Goal: Task Accomplishment & Management: Use online tool/utility

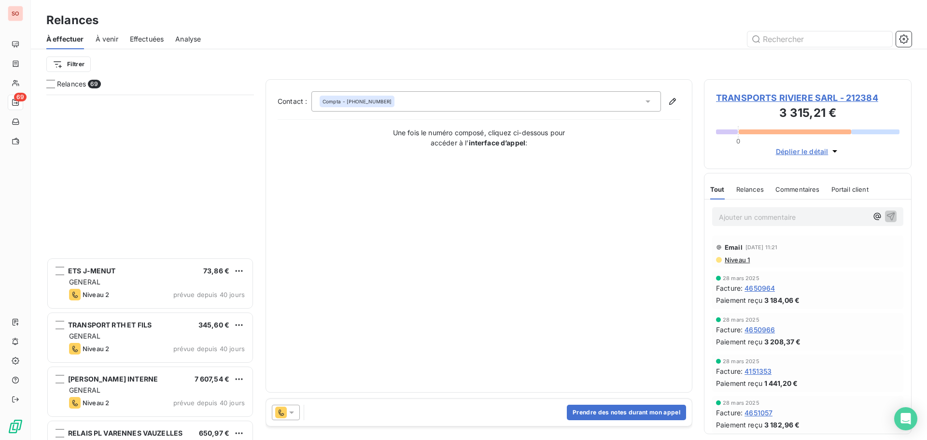
scroll to position [338, 200]
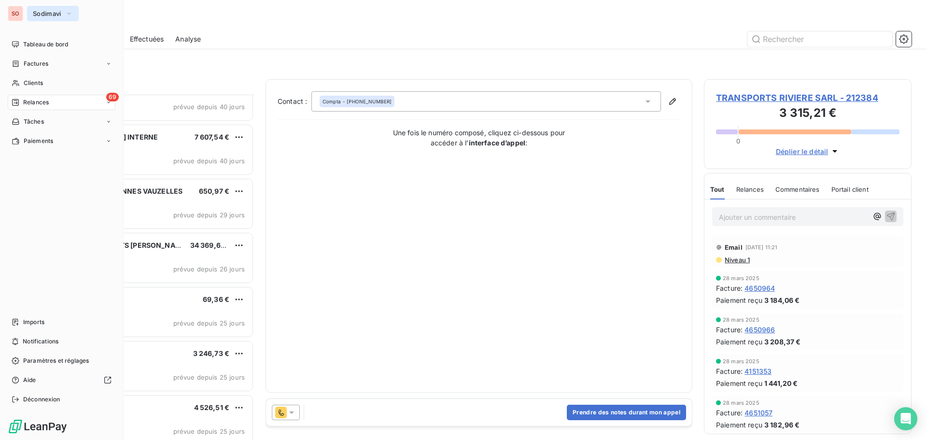
click at [48, 16] on span "Sodimavi" at bounding box center [47, 14] width 28 height 8
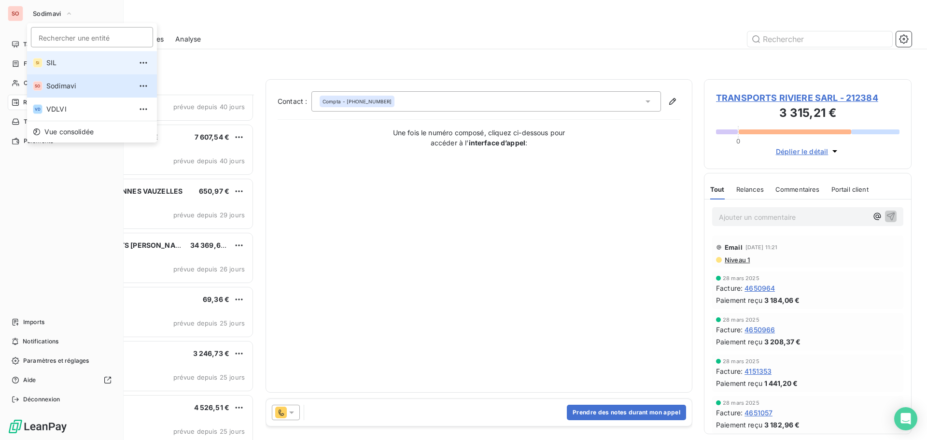
click at [47, 63] on span "SIL" at bounding box center [88, 63] width 85 height 10
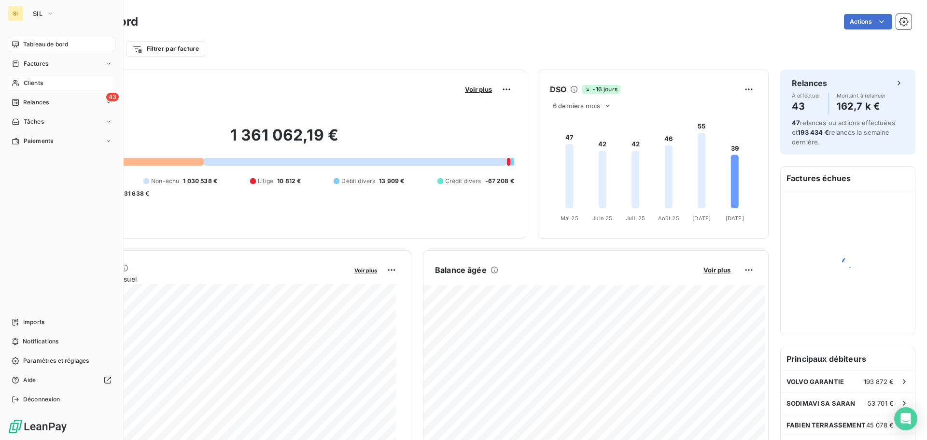
click at [27, 82] on span "Clients" at bounding box center [33, 83] width 19 height 9
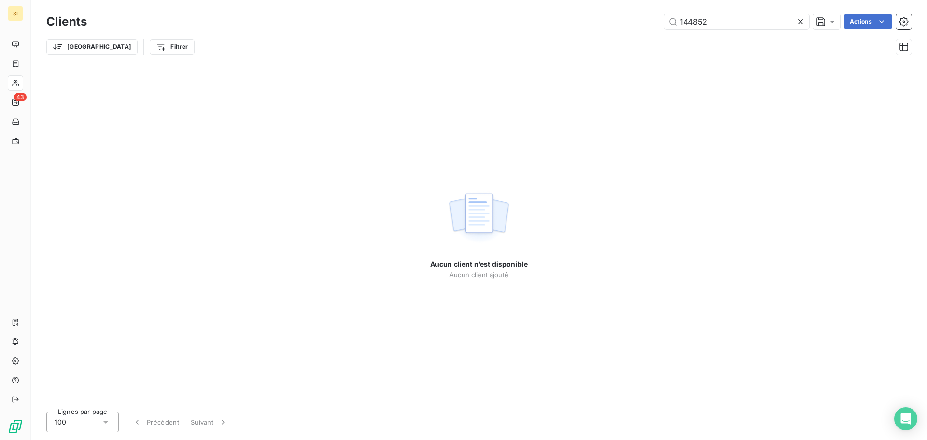
drag, startPoint x: 722, startPoint y: 20, endPoint x: 641, endPoint y: 16, distance: 81.6
click at [641, 17] on div "144852 Actions" at bounding box center [504, 21] width 813 height 15
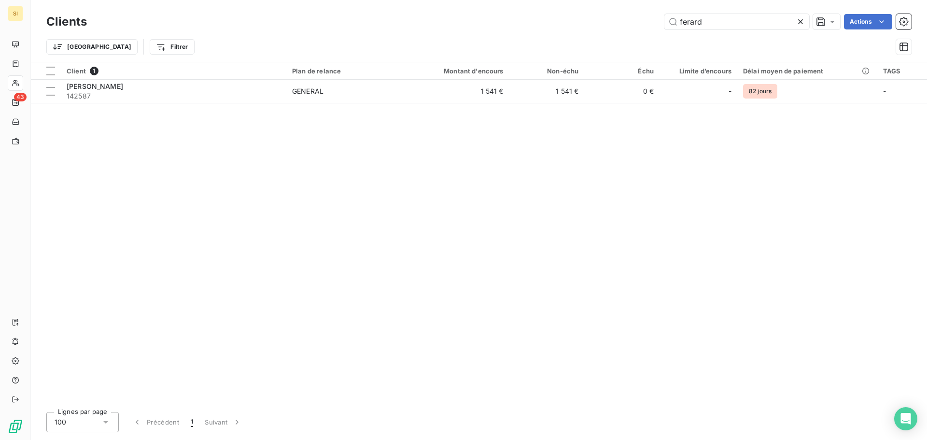
type input "ferard"
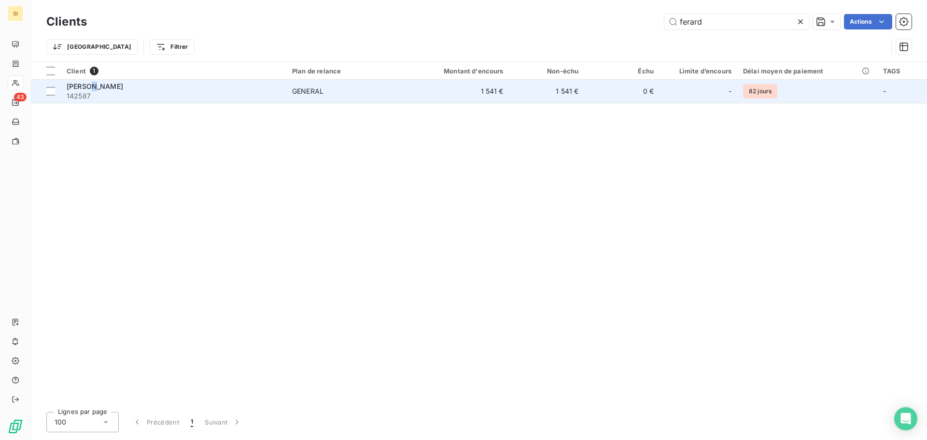
click at [90, 86] on span "[PERSON_NAME]" at bounding box center [95, 86] width 56 height 8
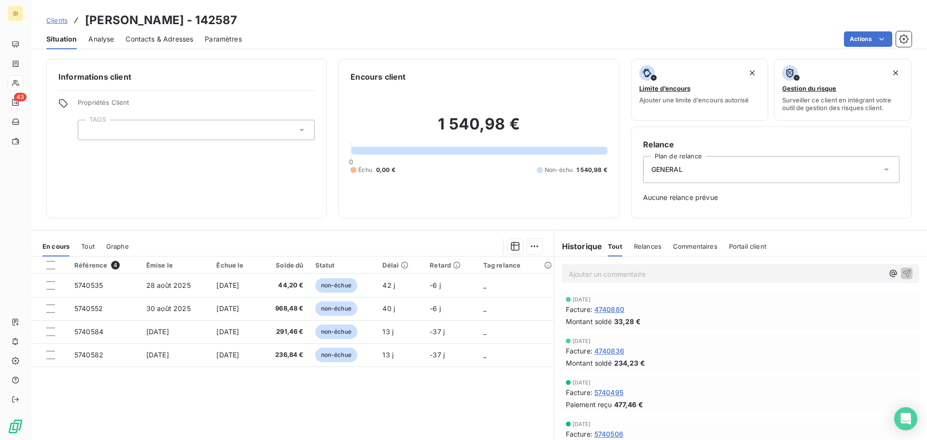
click at [641, 272] on p "Ajouter un commentaire ﻿" at bounding box center [725, 274] width 315 height 12
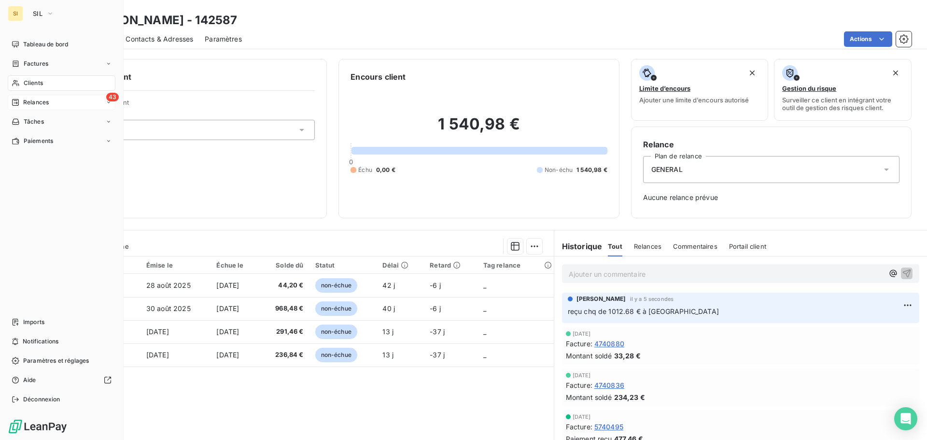
click at [14, 98] on div "Relances" at bounding box center [30, 102] width 37 height 9
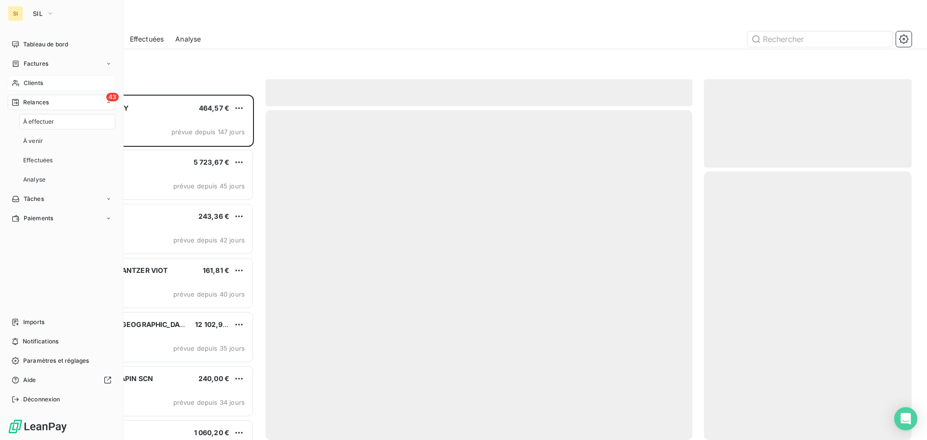
scroll to position [338, 200]
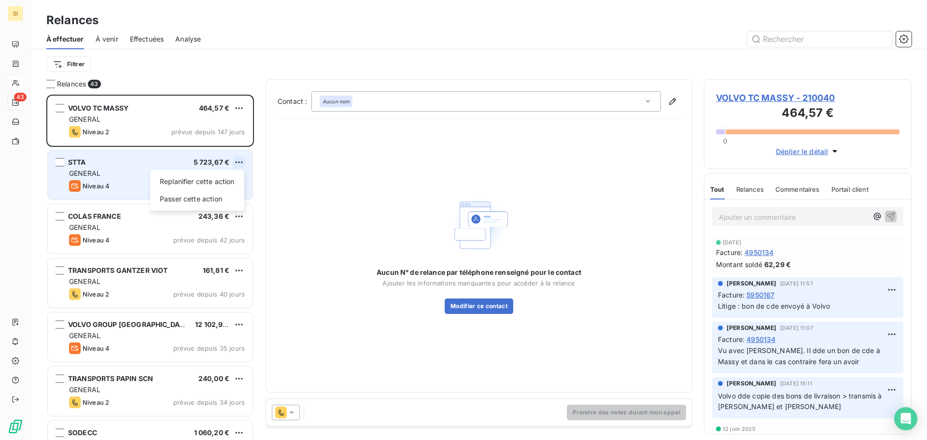
click at [238, 159] on html "SI 43 Relances À effectuer À venir Effectuées Analyse Filtrer Relances 43 VOLVO…" at bounding box center [463, 220] width 927 height 440
click at [205, 202] on div "Passer cette action" at bounding box center [197, 198] width 86 height 15
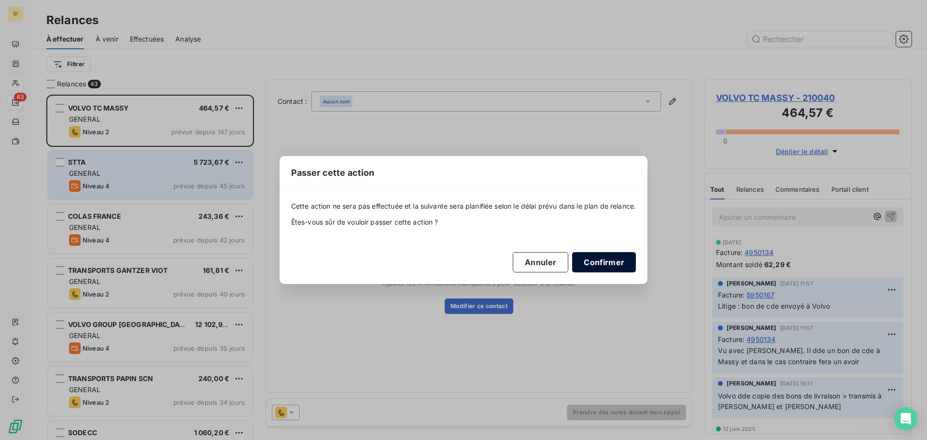
click at [601, 257] on button "Confirmer" at bounding box center [604, 262] width 64 height 20
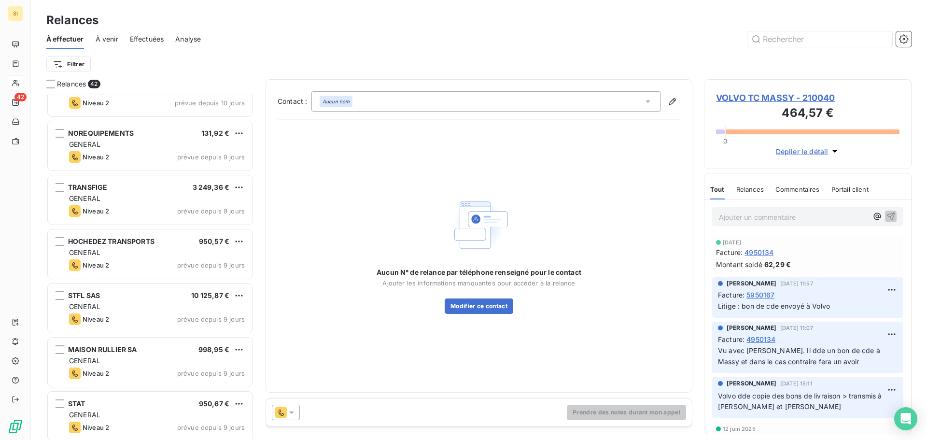
scroll to position [1062, 0]
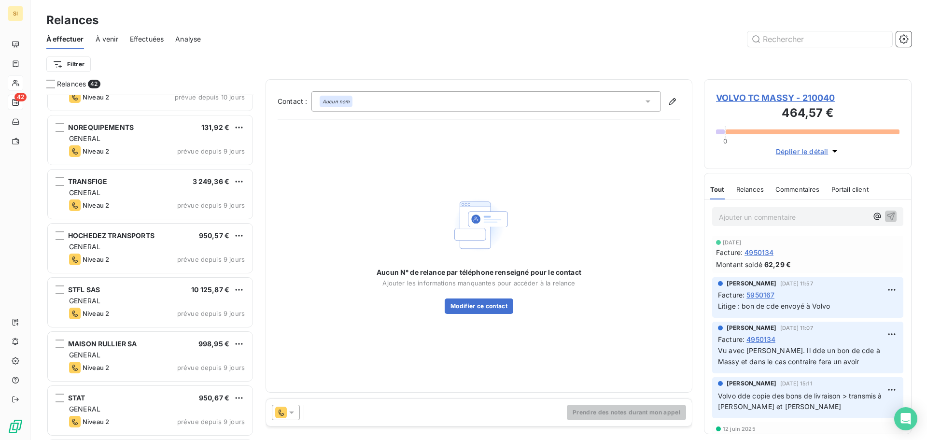
click at [137, 292] on div "STFL SAS 10 125,87 €" at bounding box center [157, 289] width 176 height 9
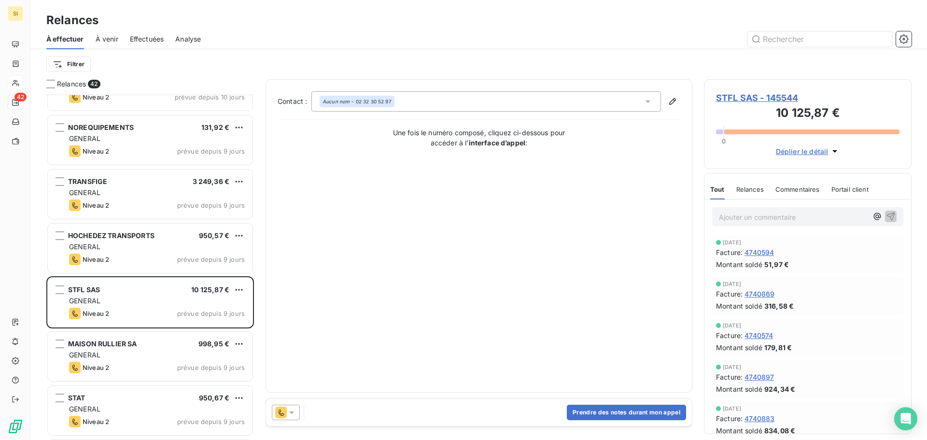
click at [730, 98] on span "STFL SAS - 145544" at bounding box center [807, 97] width 183 height 13
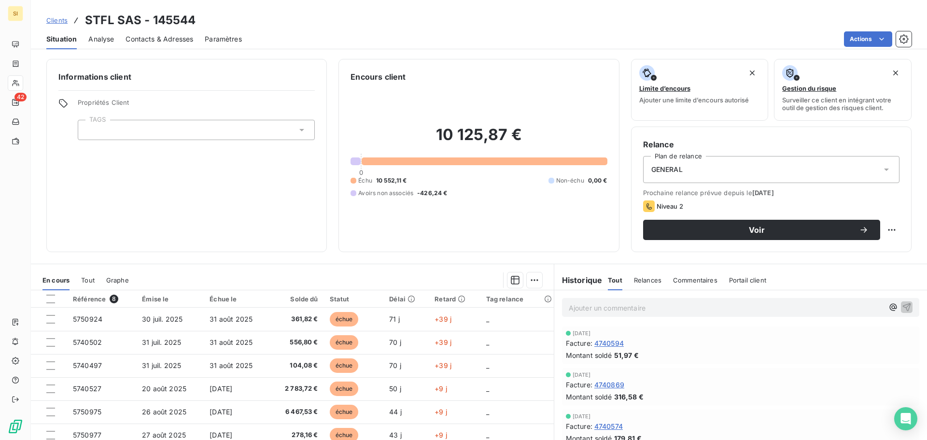
click at [150, 38] on span "Contacts & Adresses" at bounding box center [159, 39] width 68 height 10
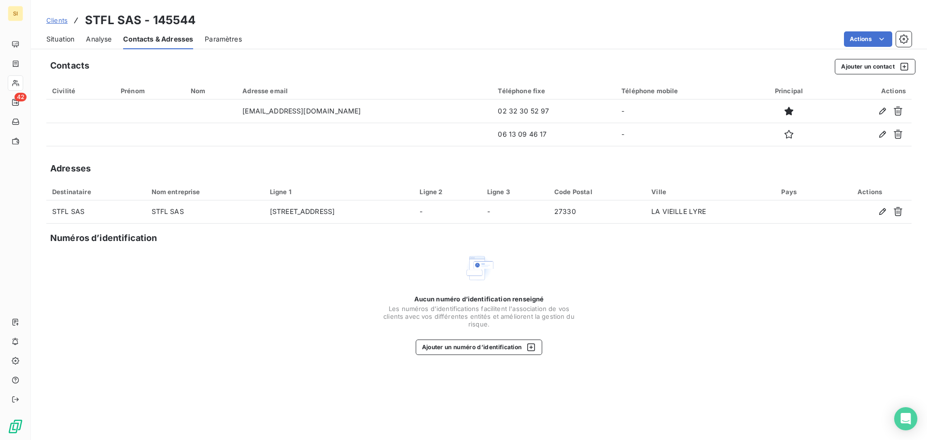
click at [50, 38] on span "Situation" at bounding box center [60, 39] width 28 height 10
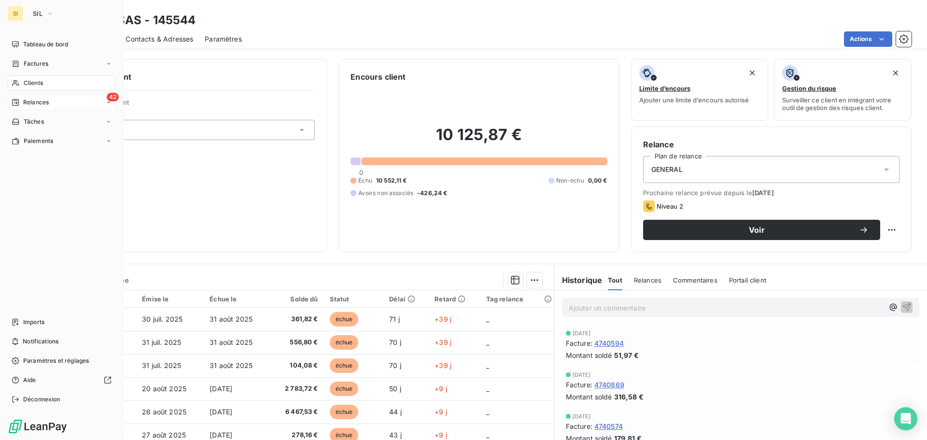
click at [19, 101] on div "Relances" at bounding box center [30, 102] width 37 height 9
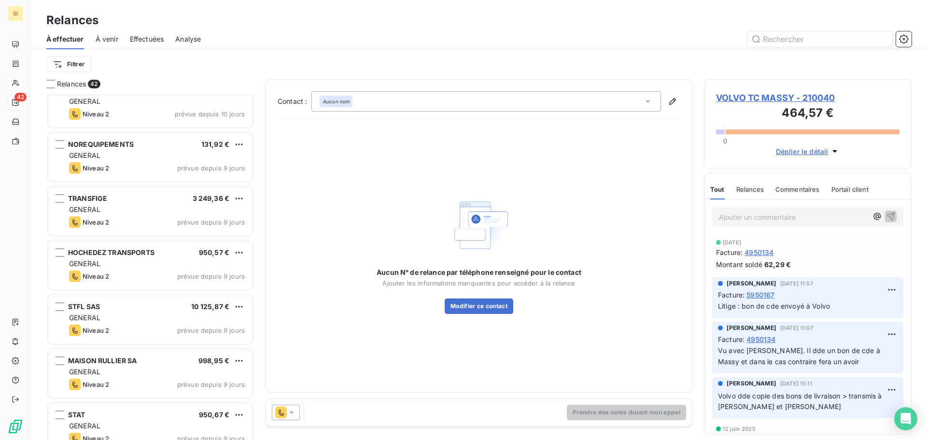
scroll to position [1062, 0]
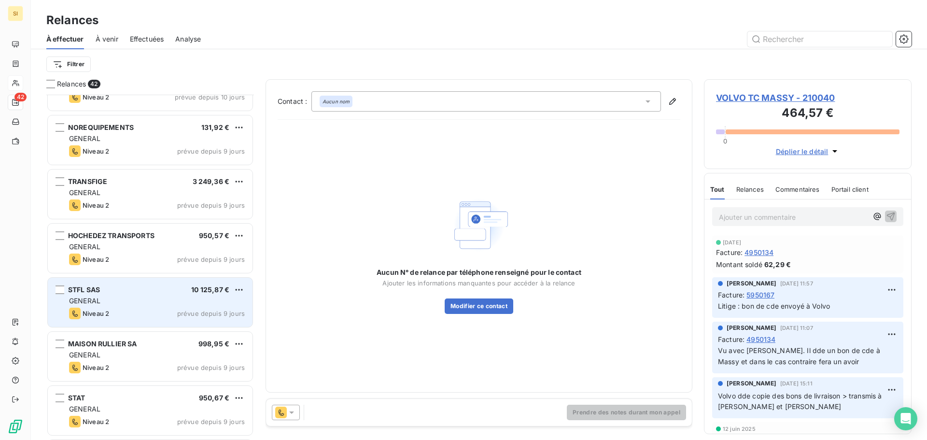
click at [148, 294] on div "STFL SAS 10 125,87 € GENERAL Niveau 2 prévue depuis 9 jours" at bounding box center [150, 301] width 205 height 49
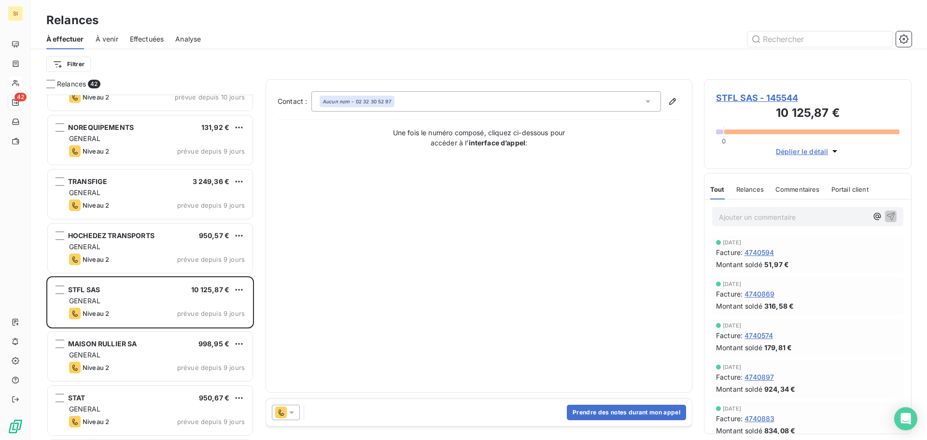
click at [294, 411] on icon at bounding box center [292, 412] width 10 height 10
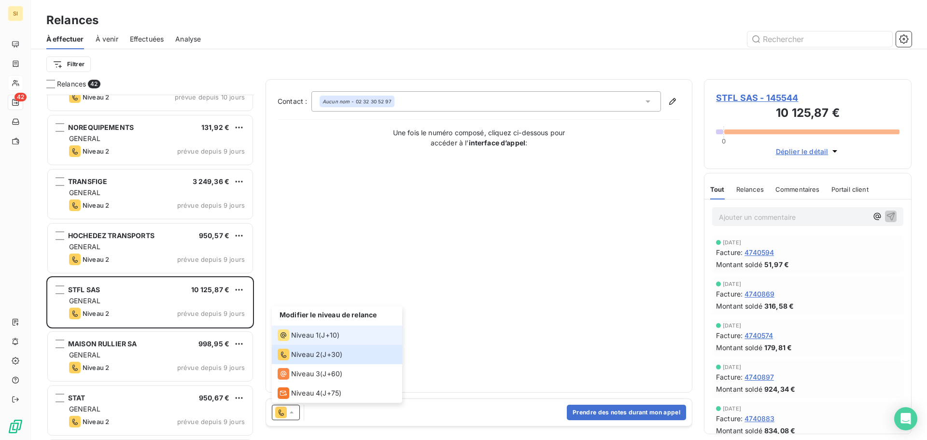
click at [307, 336] on span "Niveau 1" at bounding box center [305, 335] width 28 height 10
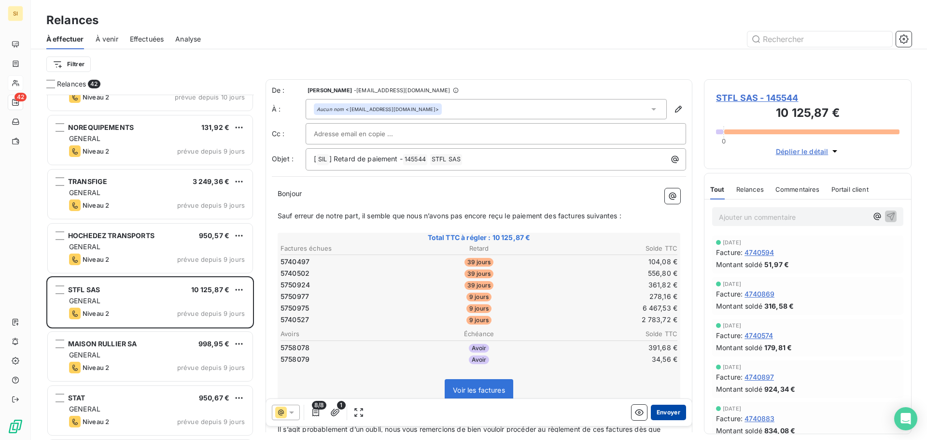
click at [663, 408] on button "Envoyer" at bounding box center [667, 411] width 35 height 15
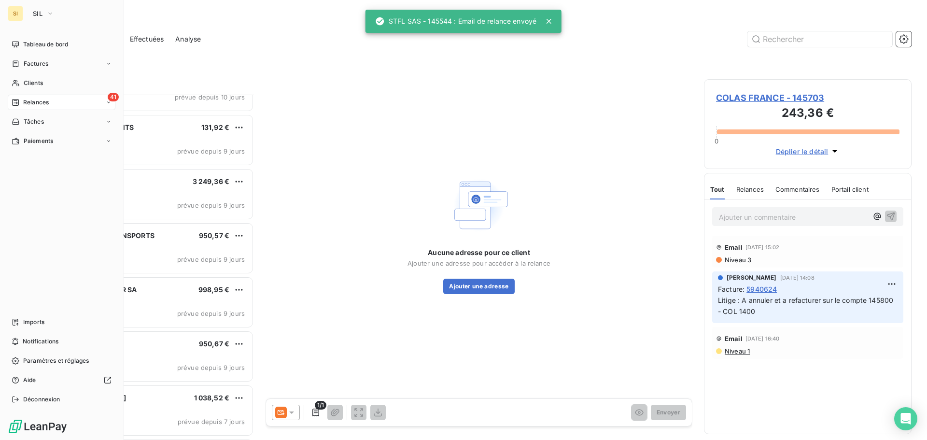
drag, startPoint x: 32, startPoint y: 85, endPoint x: 119, endPoint y: 77, distance: 87.7
click at [34, 85] on span "Clients" at bounding box center [33, 83] width 19 height 9
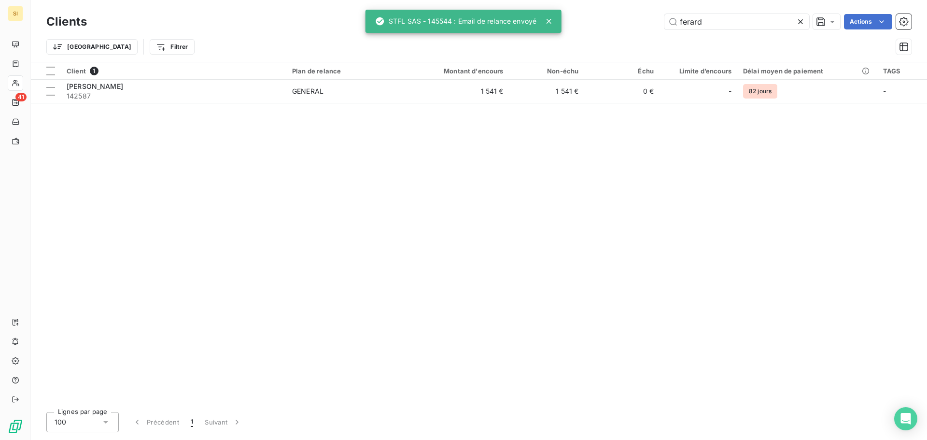
drag, startPoint x: 710, startPoint y: 20, endPoint x: 621, endPoint y: 14, distance: 89.5
click at [622, 14] on div "ferard Actions" at bounding box center [504, 21] width 813 height 15
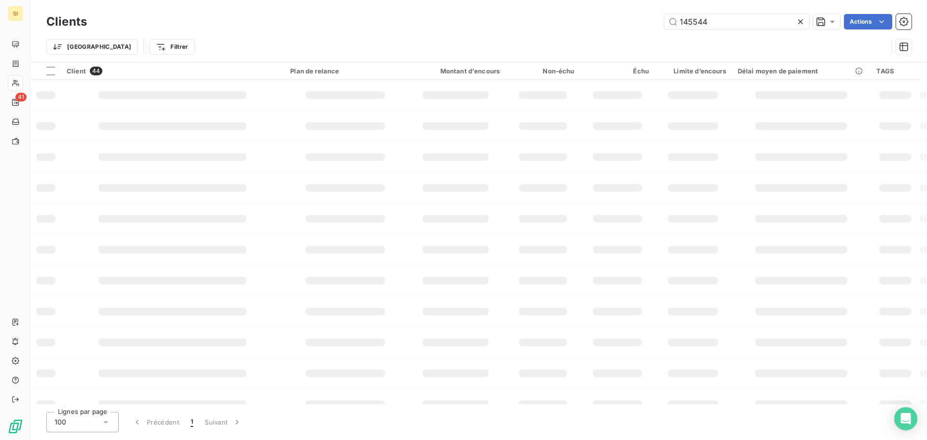
type input "145544"
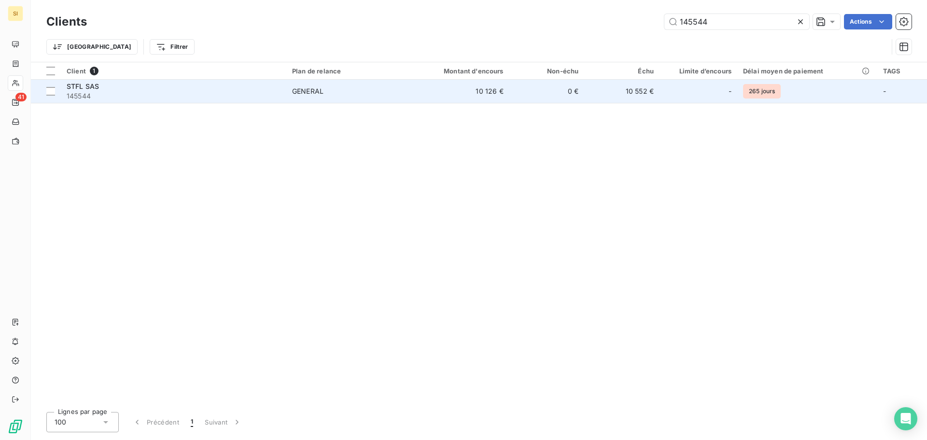
click at [84, 92] on span "145544" at bounding box center [174, 96] width 214 height 10
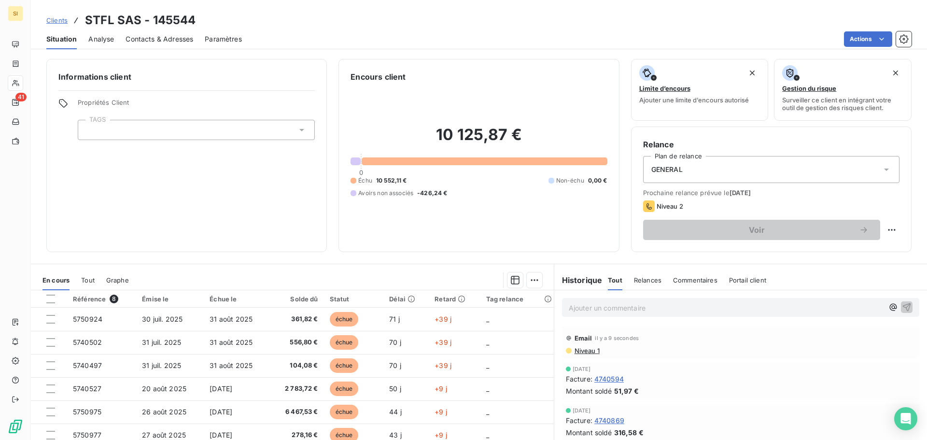
click at [601, 306] on p "Ajouter un commentaire ﻿" at bounding box center [725, 308] width 315 height 12
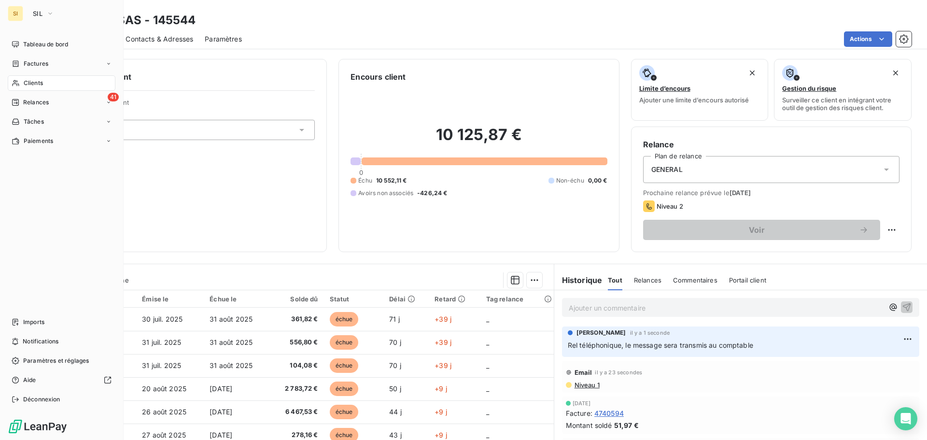
click at [33, 80] on span "Clients" at bounding box center [33, 83] width 19 height 9
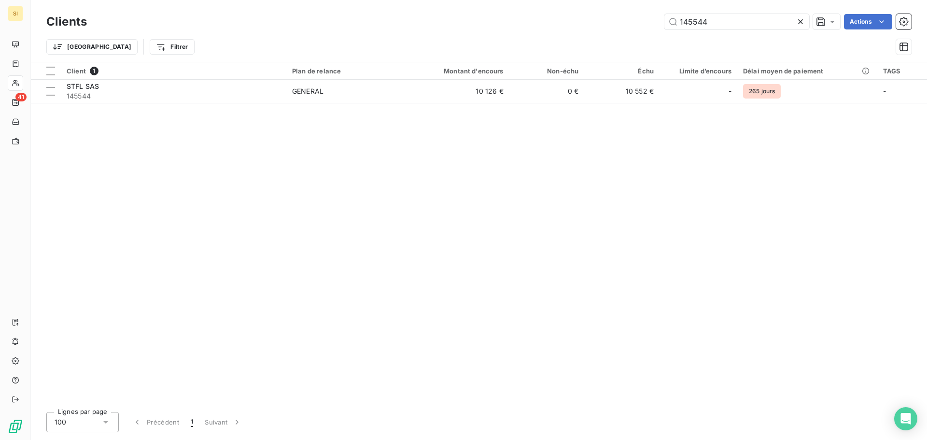
click at [802, 22] on icon at bounding box center [800, 22] width 10 height 10
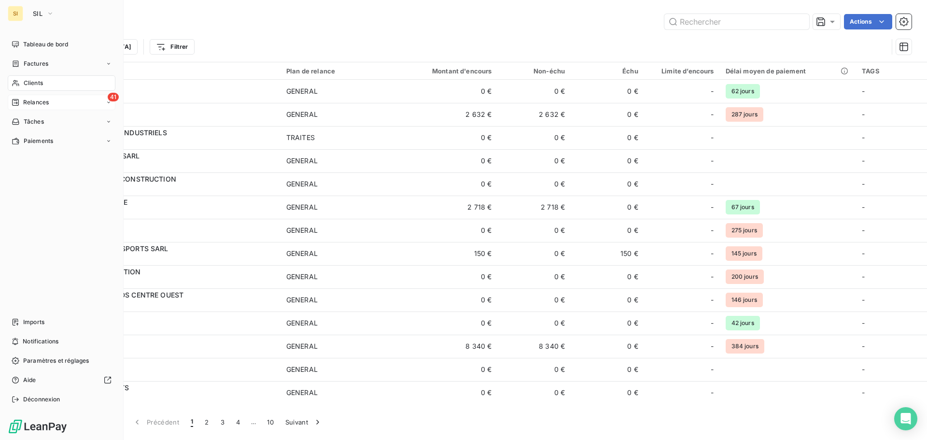
click at [21, 101] on div "Relances" at bounding box center [30, 102] width 37 height 9
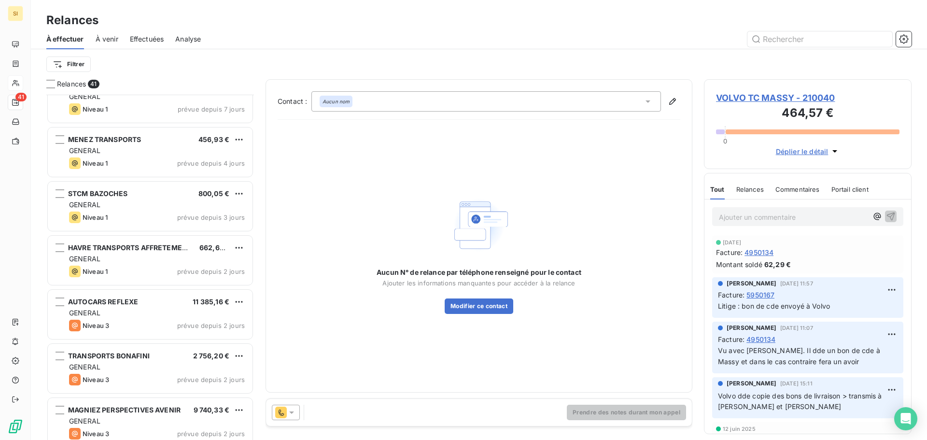
scroll to position [1400, 0]
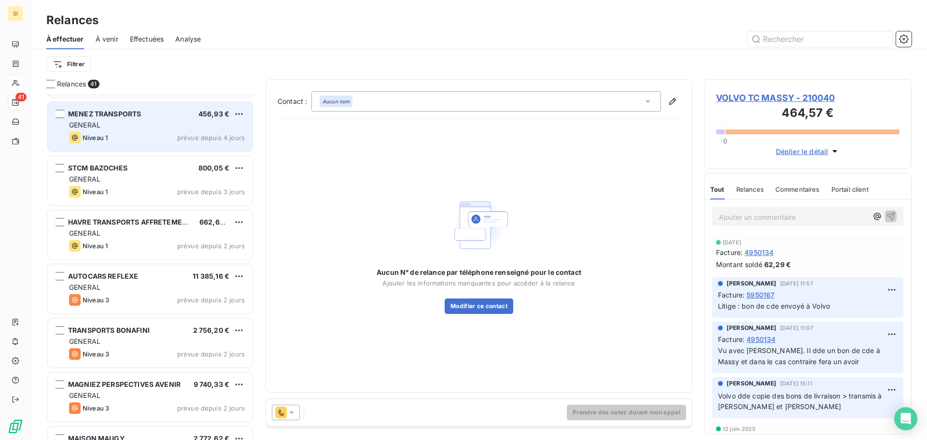
click at [165, 120] on div "GENERAL" at bounding box center [157, 125] width 176 height 10
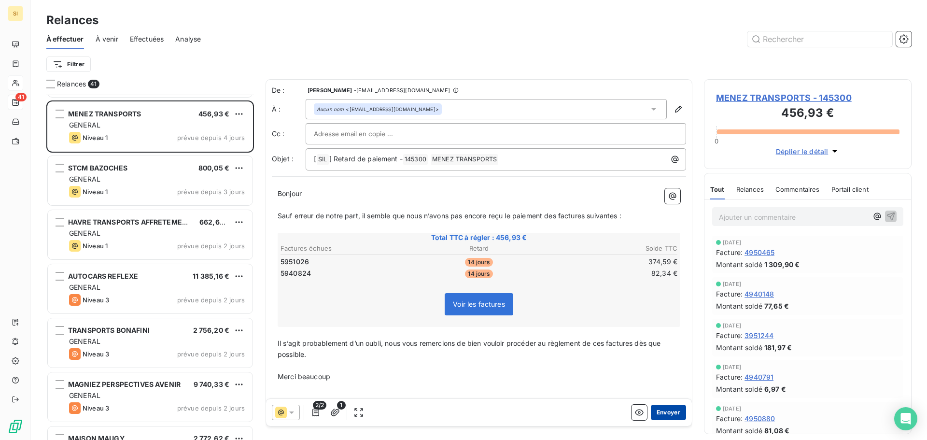
click at [656, 412] on button "Envoyer" at bounding box center [667, 411] width 35 height 15
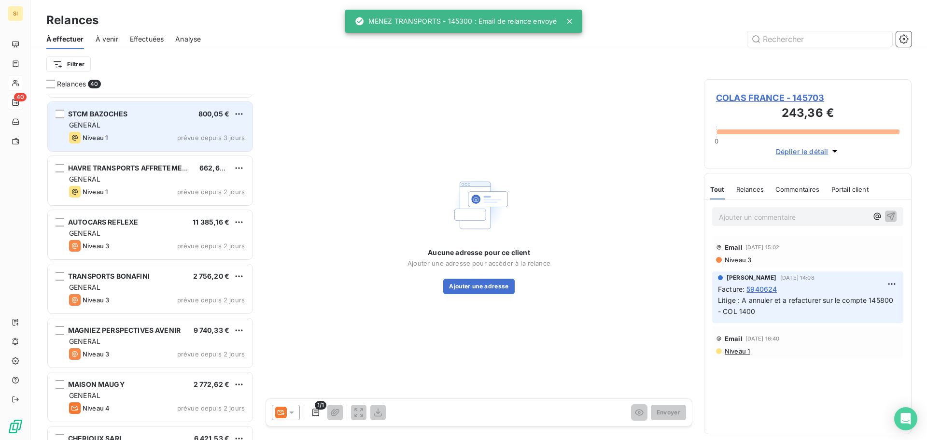
click at [136, 126] on div "GENERAL" at bounding box center [157, 125] width 176 height 10
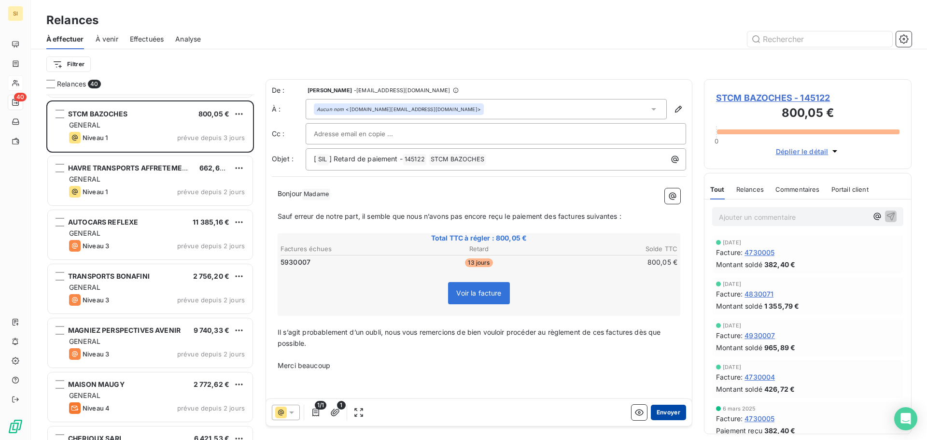
click at [664, 409] on button "Envoyer" at bounding box center [667, 411] width 35 height 15
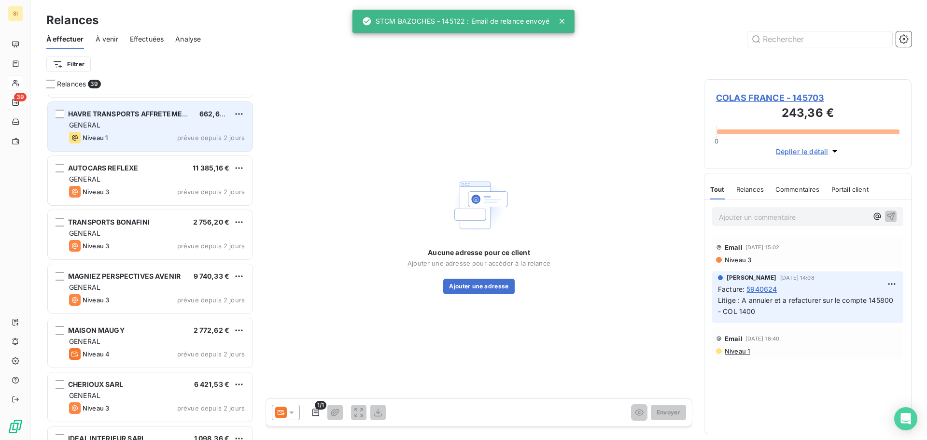
click at [123, 136] on div "Niveau 1 prévue depuis 2 jours" at bounding box center [157, 138] width 176 height 12
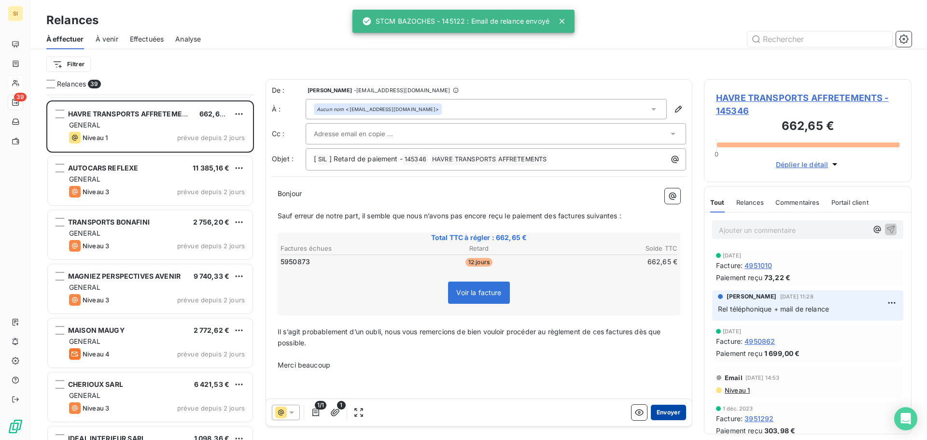
click at [662, 413] on button "Envoyer" at bounding box center [667, 411] width 35 height 15
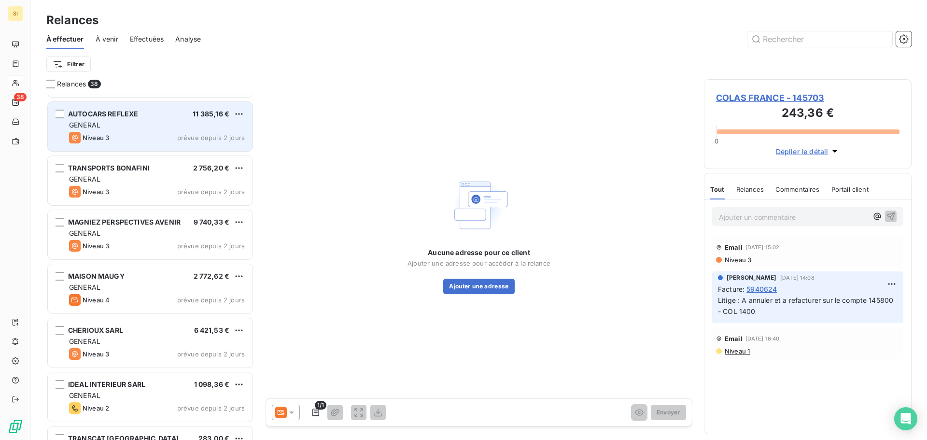
click at [142, 127] on div "GENERAL" at bounding box center [157, 125] width 176 height 10
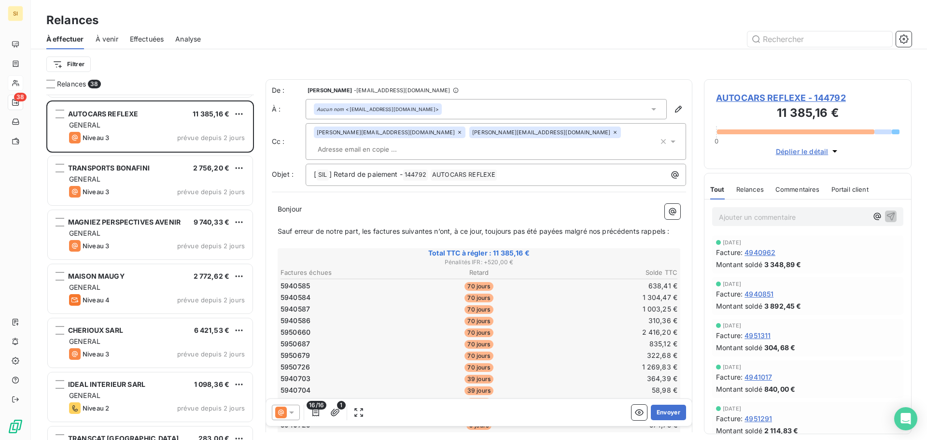
click at [725, 97] on span "AUTOCARS REFLEXE - 144792" at bounding box center [807, 97] width 183 height 13
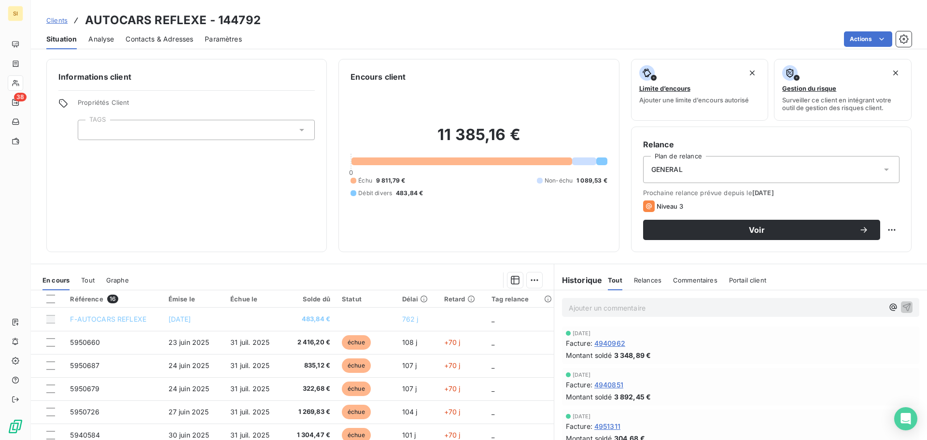
click at [142, 33] on div "Contacts & Adresses" at bounding box center [159, 39] width 68 height 20
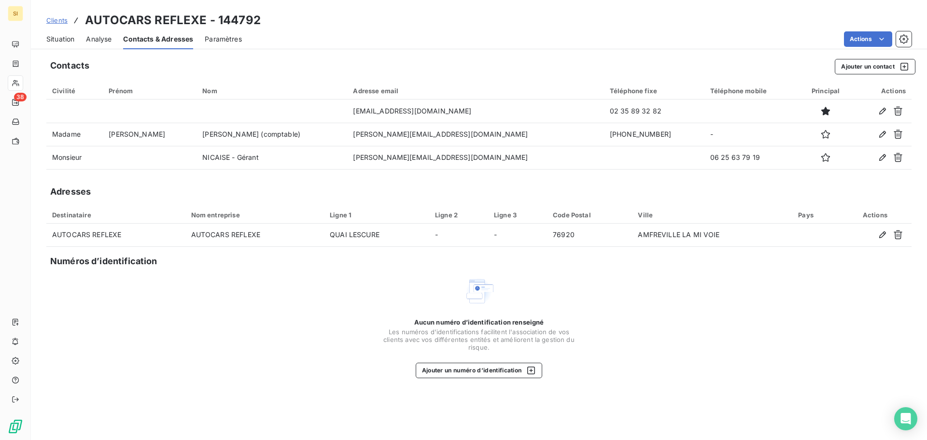
click at [55, 40] on span "Situation" at bounding box center [60, 39] width 28 height 10
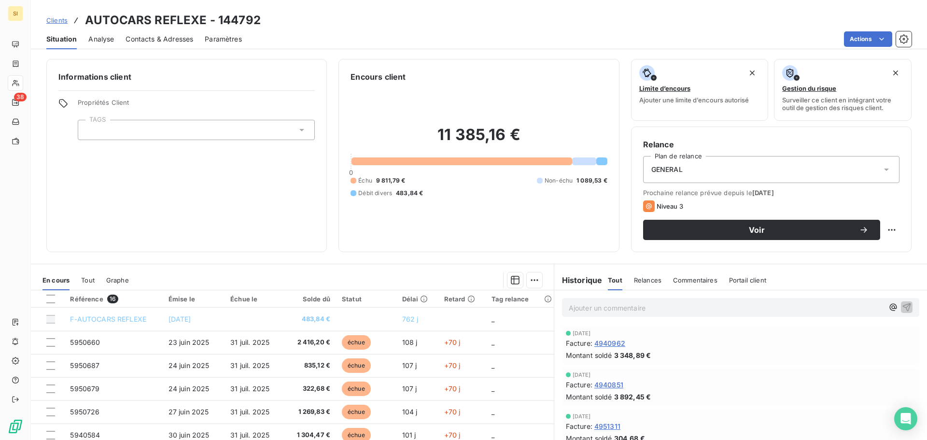
click at [588, 303] on p "Ajouter un commentaire ﻿" at bounding box center [725, 308] width 315 height 12
